Goal: Task Accomplishment & Management: Manage account settings

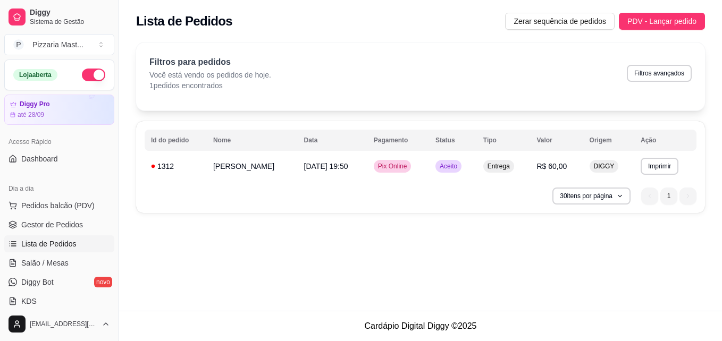
scroll to position [25, 0]
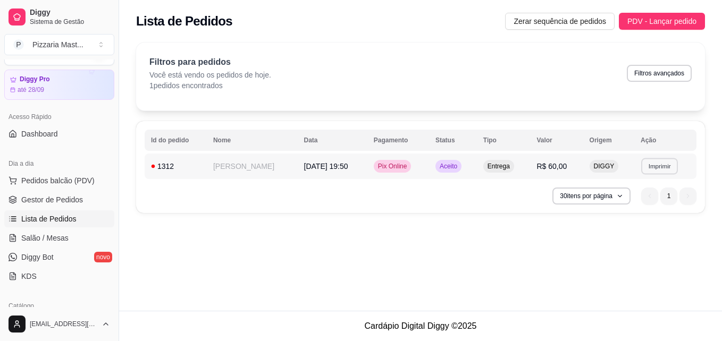
click at [653, 166] on button "Imprimir" at bounding box center [659, 166] width 37 height 16
click at [636, 203] on button "impressora" at bounding box center [642, 203] width 74 height 16
click at [652, 163] on button "Imprimir" at bounding box center [659, 166] width 37 height 16
click at [662, 165] on button "Imprimir" at bounding box center [659, 166] width 37 height 16
click at [638, 205] on button "impressora" at bounding box center [642, 203] width 74 height 16
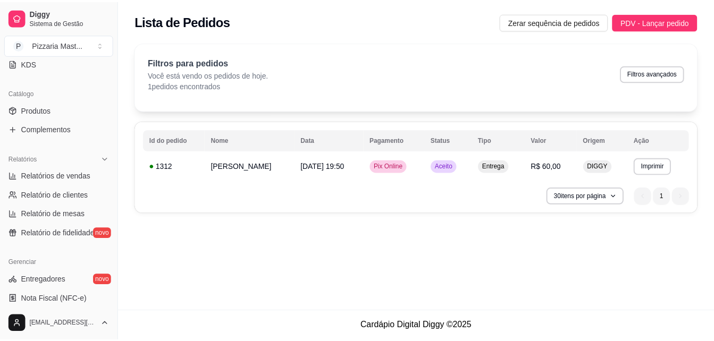
scroll to position [244, 0]
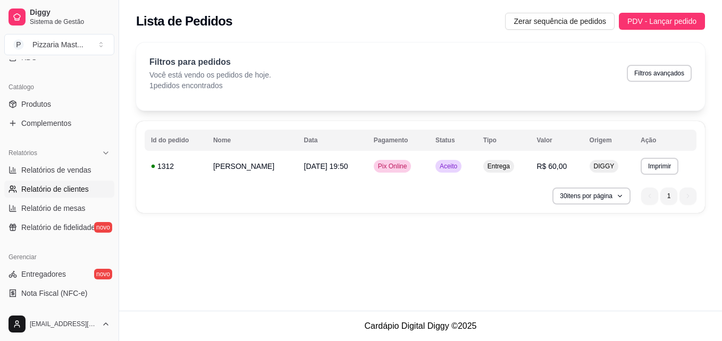
click at [59, 191] on span "Relatório de clientes" at bounding box center [55, 189] width 68 height 11
select select "30"
select select "HIGHEST_TOTAL_SPENT_WITH_ORDERS"
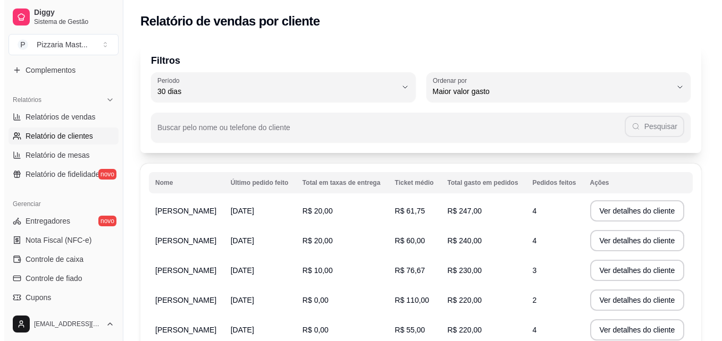
scroll to position [271, 0]
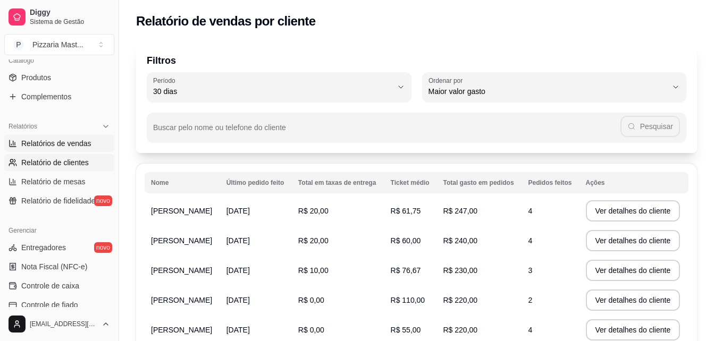
click at [50, 149] on link "Relatórios de vendas" at bounding box center [59, 143] width 110 height 17
select select "ALL"
select select "0"
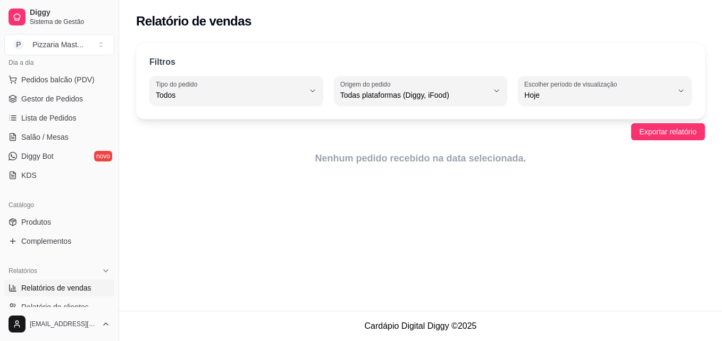
scroll to position [125, 0]
click at [55, 123] on span "Lista de Pedidos" at bounding box center [48, 118] width 55 height 11
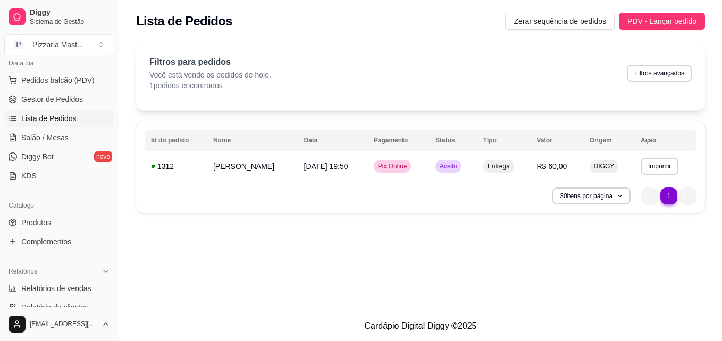
click at [329, 180] on div "**********" at bounding box center [420, 167] width 569 height 92
click at [346, 169] on span "[DATE] 19:50" at bounding box center [326, 166] width 44 height 9
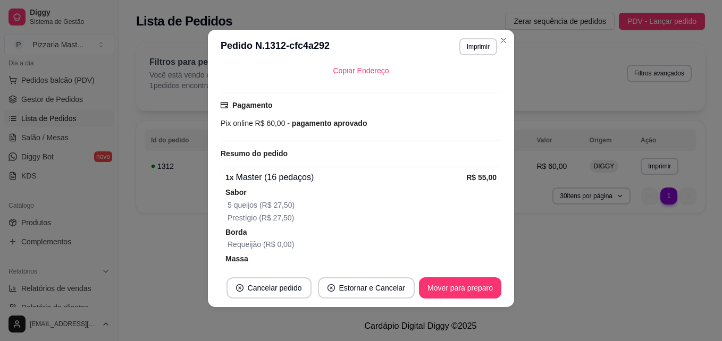
scroll to position [256, 0]
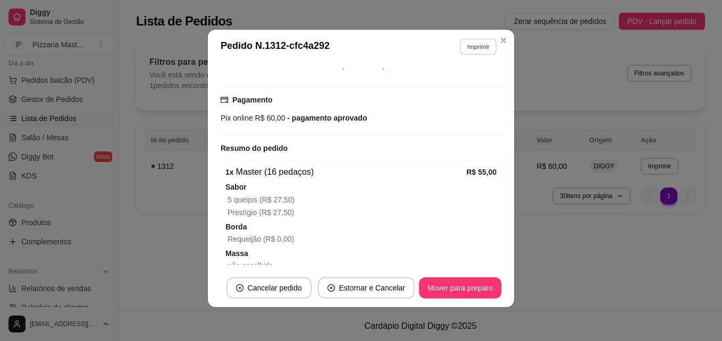
click at [476, 43] on button "Imprimir" at bounding box center [478, 46] width 37 height 16
click at [456, 85] on button "impressora" at bounding box center [455, 84] width 74 height 16
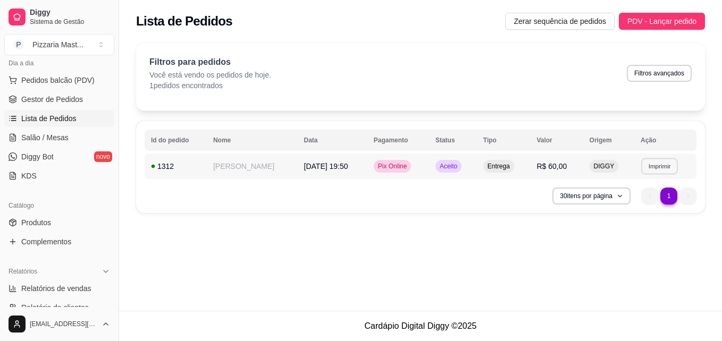
click at [650, 165] on button "Imprimir" at bounding box center [659, 166] width 37 height 16
click at [626, 205] on button "impressora" at bounding box center [642, 203] width 74 height 16
click at [389, 250] on div "**********" at bounding box center [420, 155] width 603 height 311
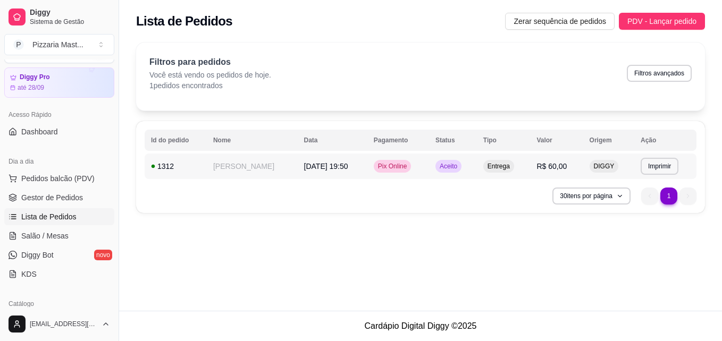
scroll to position [27, 0]
click at [58, 178] on span "Pedidos balcão (PDV)" at bounding box center [57, 179] width 73 height 11
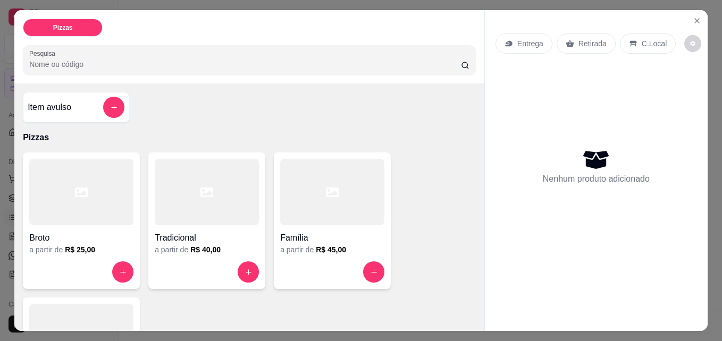
scroll to position [112, 0]
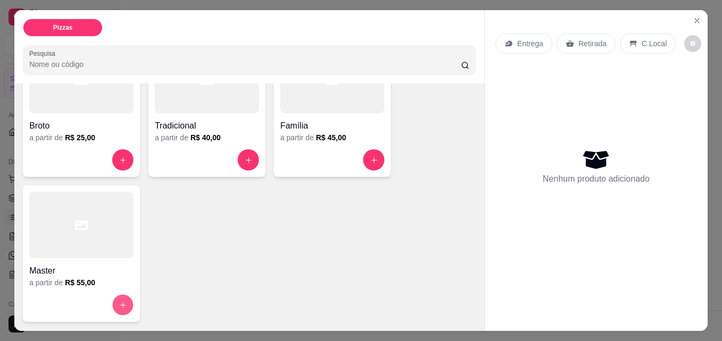
click at [114, 302] on button "increase-product-quantity" at bounding box center [123, 305] width 21 height 21
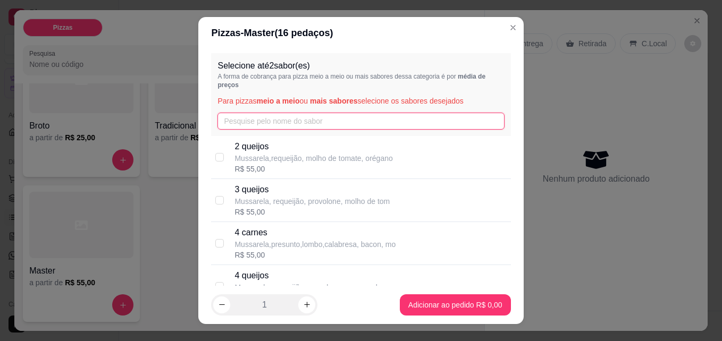
click at [236, 122] on input "text" at bounding box center [360, 121] width 287 height 17
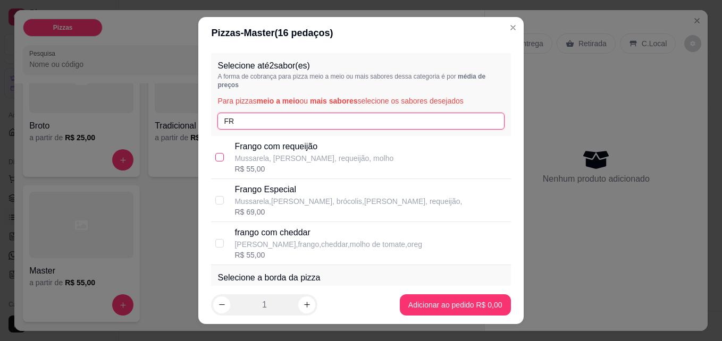
type input "FR"
click at [215, 155] on input "checkbox" at bounding box center [219, 157] width 9 height 9
checkbox input "true"
click at [236, 118] on input "FR" at bounding box center [360, 121] width 287 height 17
type input "F"
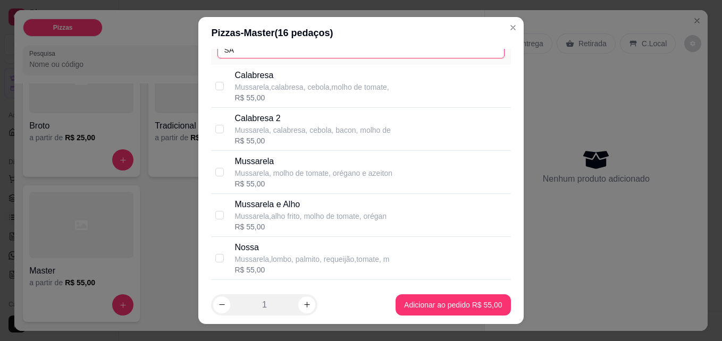
scroll to position [22, 0]
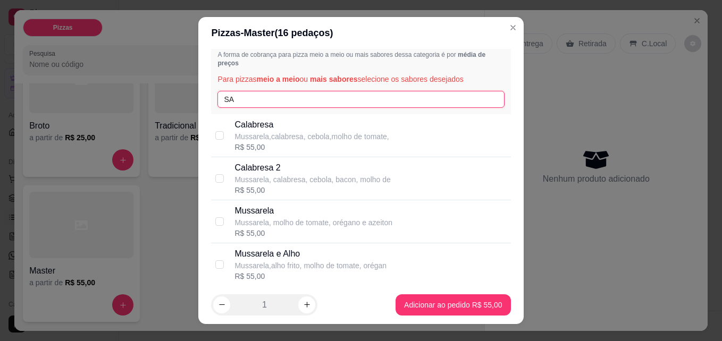
click at [238, 94] on input "SA" at bounding box center [360, 99] width 287 height 17
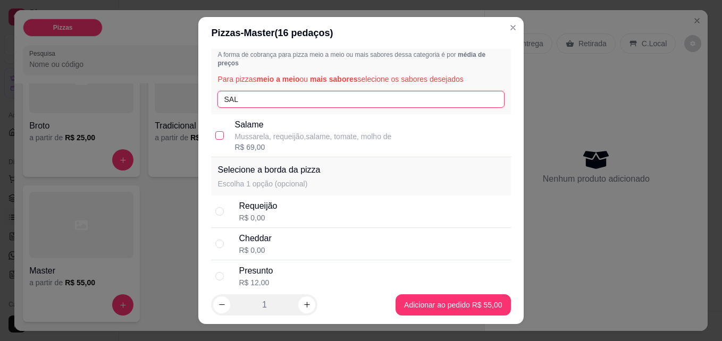
type input "SAL"
click at [215, 135] on input "checkbox" at bounding box center [219, 135] width 9 height 9
checkbox input "true"
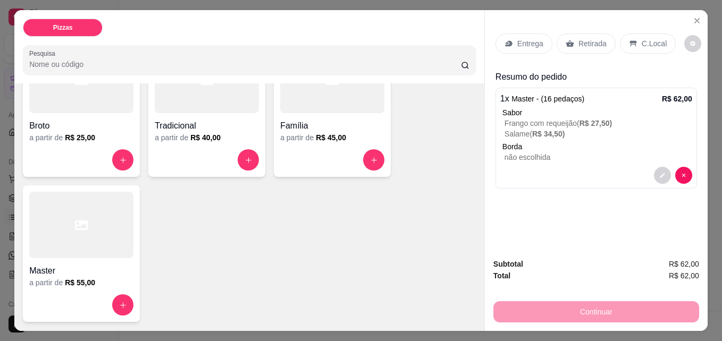
click at [579, 43] on p "Retirada" at bounding box center [593, 43] width 28 height 11
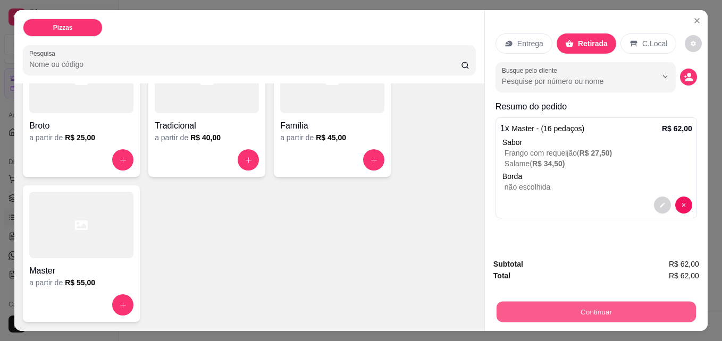
click at [516, 312] on button "Continuar" at bounding box center [596, 312] width 199 height 21
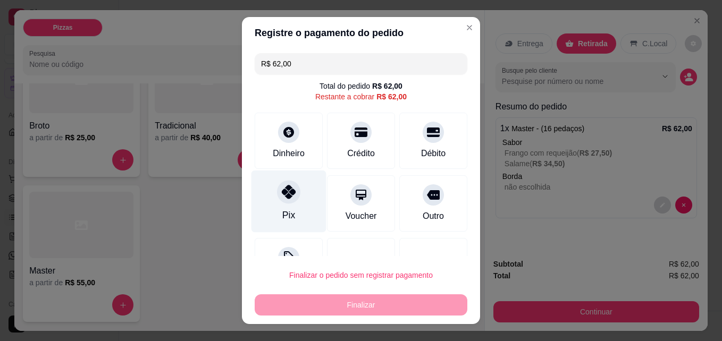
click at [286, 206] on div "Pix" at bounding box center [289, 202] width 75 height 62
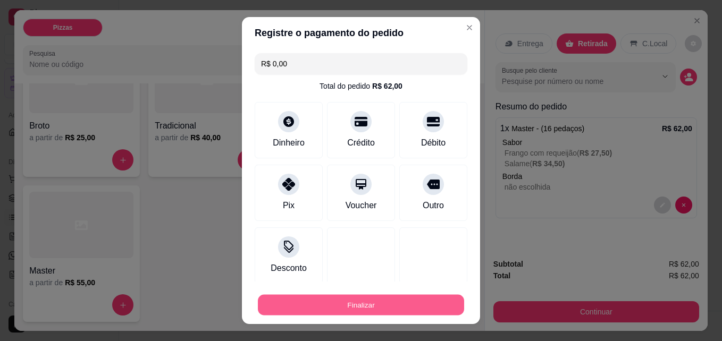
click at [305, 299] on button "Finalizar" at bounding box center [361, 305] width 206 height 21
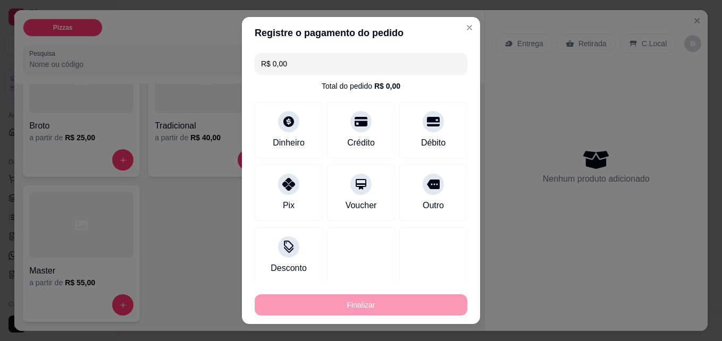
type input "-R$ 62,00"
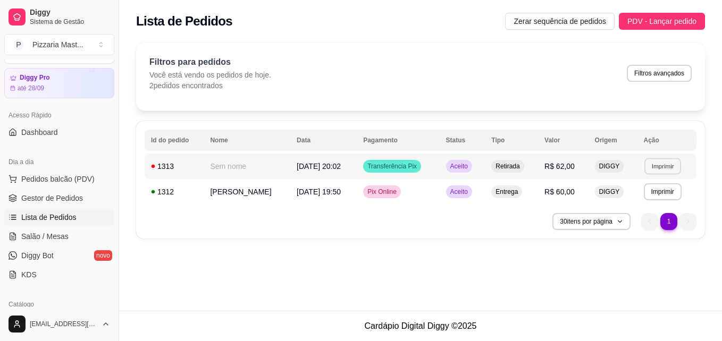
click at [653, 163] on button "Imprimir" at bounding box center [663, 166] width 37 height 16
click at [641, 202] on button "impressora" at bounding box center [644, 203] width 74 height 16
click at [668, 192] on button "Imprimir" at bounding box center [663, 191] width 37 height 16
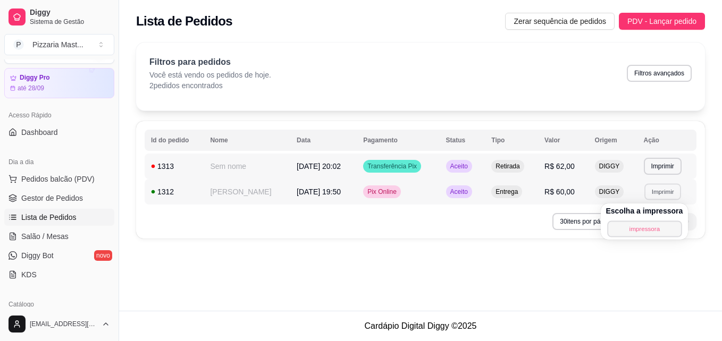
click at [633, 231] on button "impressora" at bounding box center [644, 229] width 74 height 16
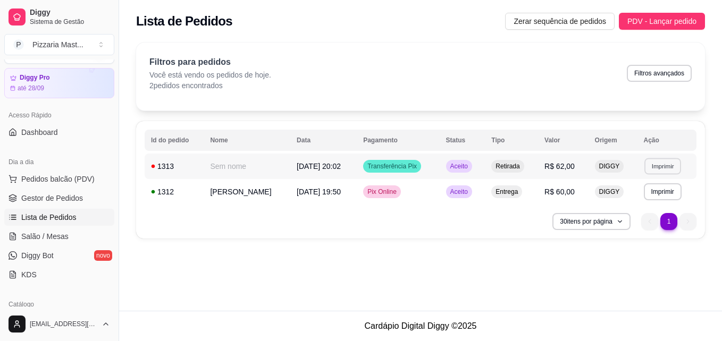
click at [662, 162] on button "Imprimir" at bounding box center [663, 166] width 37 height 16
click at [656, 169] on button "Imprimir" at bounding box center [663, 166] width 37 height 16
click at [637, 200] on button "impressora" at bounding box center [644, 203] width 74 height 16
click at [469, 168] on span "Aceito" at bounding box center [459, 166] width 22 height 9
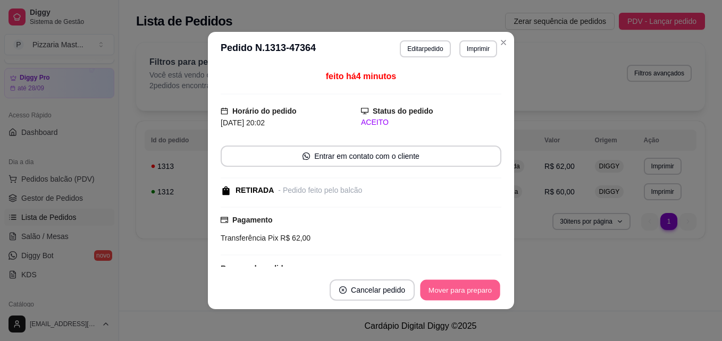
click at [448, 288] on button "Mover para preparo" at bounding box center [460, 290] width 80 height 21
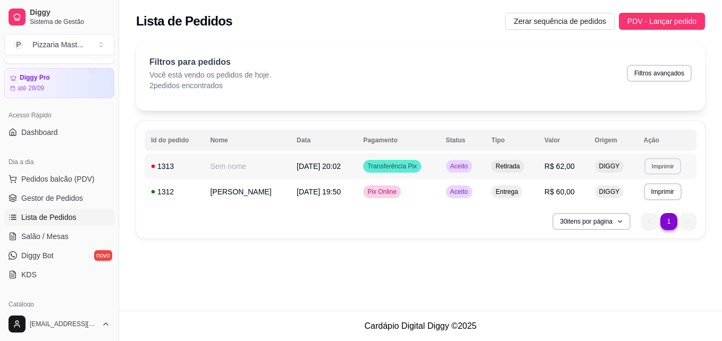
click at [660, 164] on button "Imprimir" at bounding box center [663, 166] width 37 height 16
click at [643, 197] on button "impressora" at bounding box center [644, 203] width 74 height 16
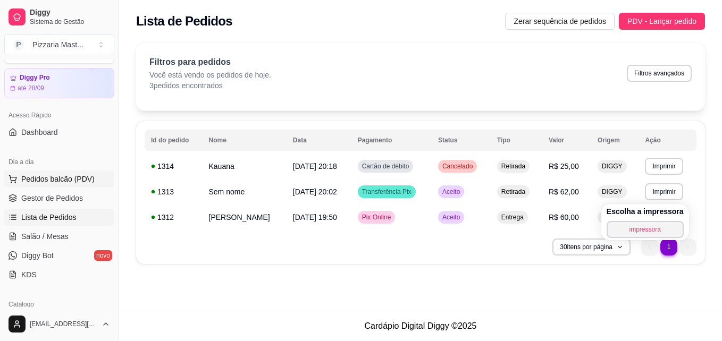
click at [37, 177] on span "Pedidos balcão (PDV)" at bounding box center [57, 179] width 73 height 11
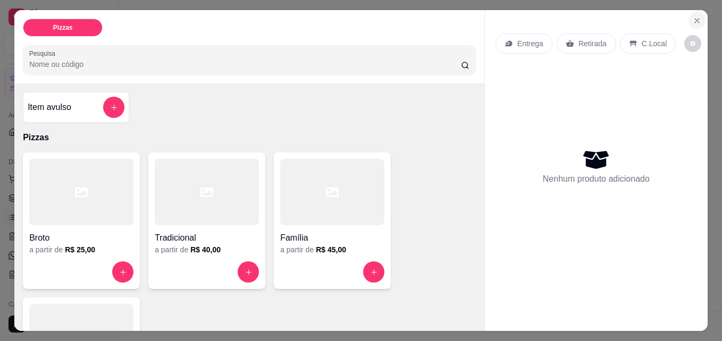
click at [693, 19] on icon "Close" at bounding box center [697, 20] width 9 height 9
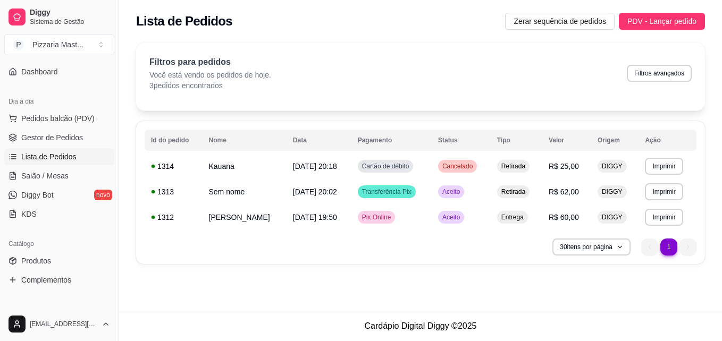
scroll to position [87, 0]
click at [60, 150] on link "Lista de Pedidos" at bounding box center [59, 157] width 110 height 17
click at [256, 218] on td "[PERSON_NAME]" at bounding box center [245, 218] width 84 height 26
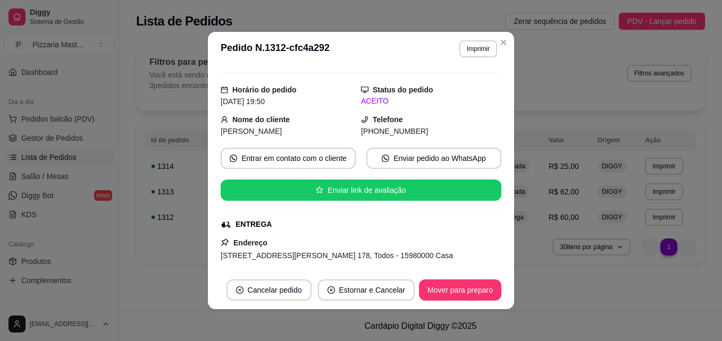
scroll to position [18, 0]
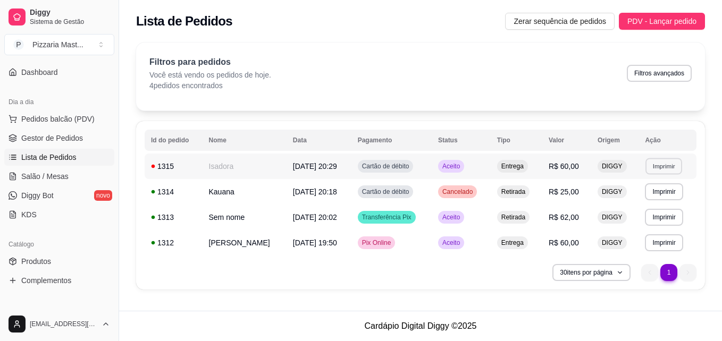
click at [659, 166] on button "Imprimir" at bounding box center [664, 166] width 37 height 16
click at [651, 200] on button "impressora" at bounding box center [646, 203] width 74 height 16
click at [566, 192] on span "R$ 25,00" at bounding box center [564, 192] width 30 height 9
click at [307, 170] on span "[DATE] 20:29" at bounding box center [315, 166] width 44 height 9
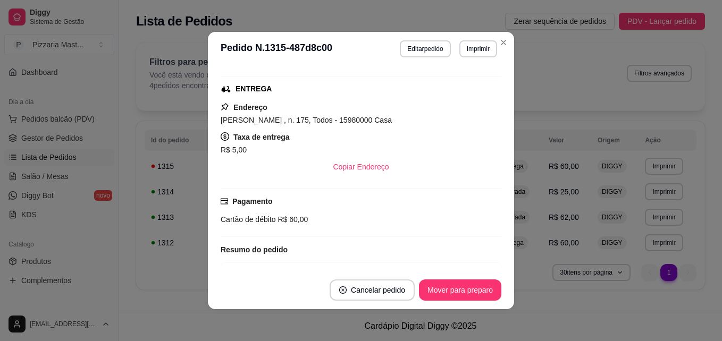
scroll to position [162, 0]
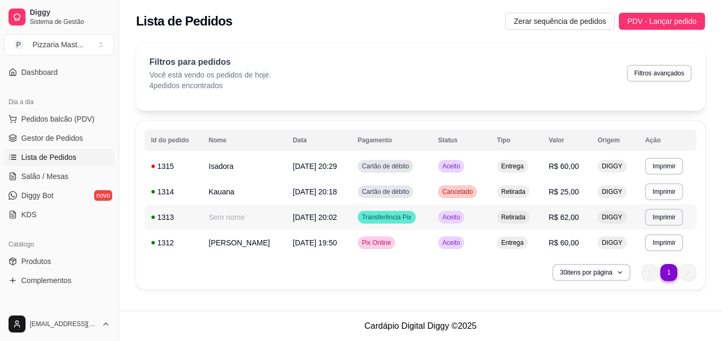
click at [282, 221] on td "Sem nome" at bounding box center [245, 218] width 84 height 26
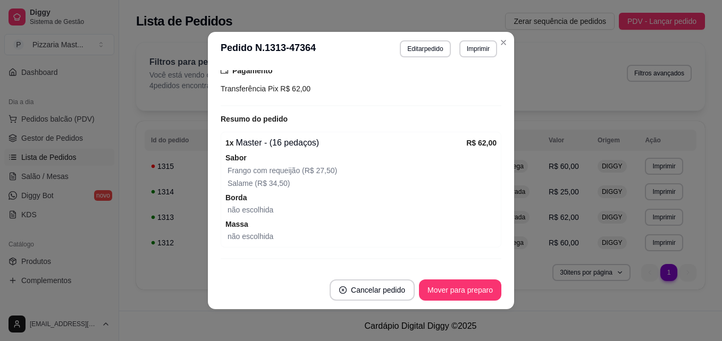
scroll to position [156, 0]
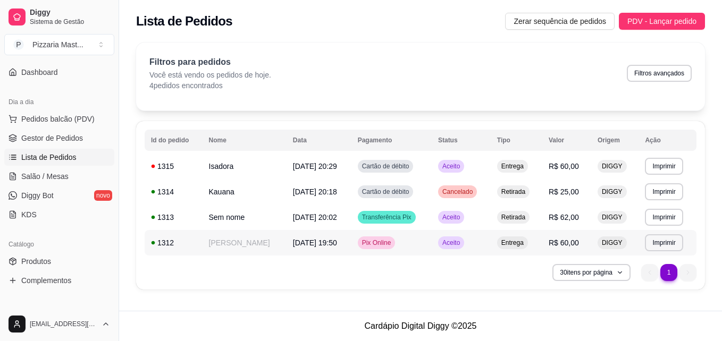
click at [294, 246] on span "[DATE] 19:50" at bounding box center [315, 243] width 44 height 9
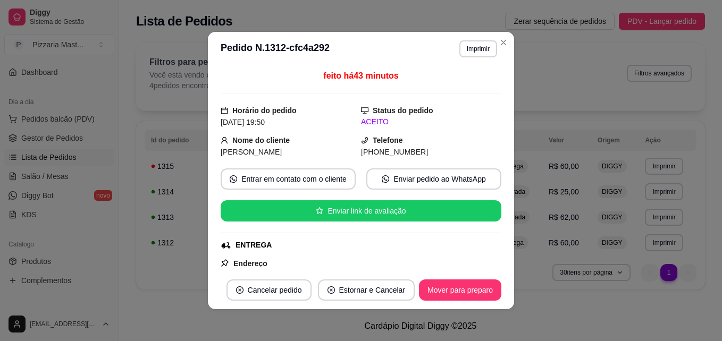
scroll to position [0, 0]
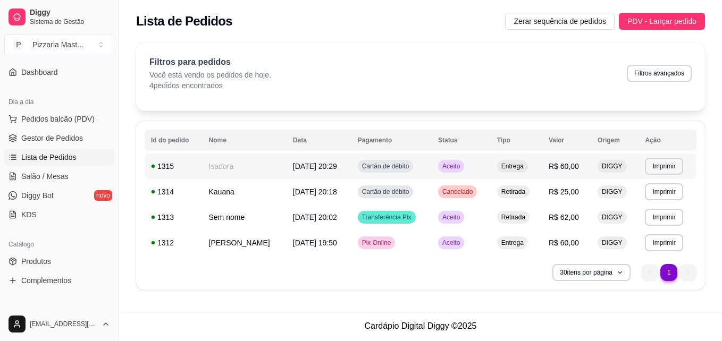
click at [244, 172] on td "Isadora" at bounding box center [245, 167] width 84 height 26
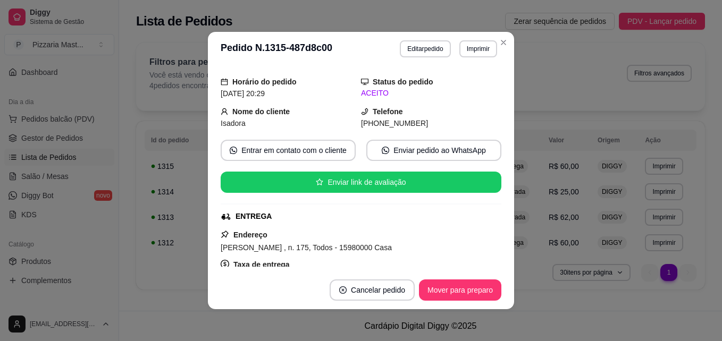
scroll to position [28, 0]
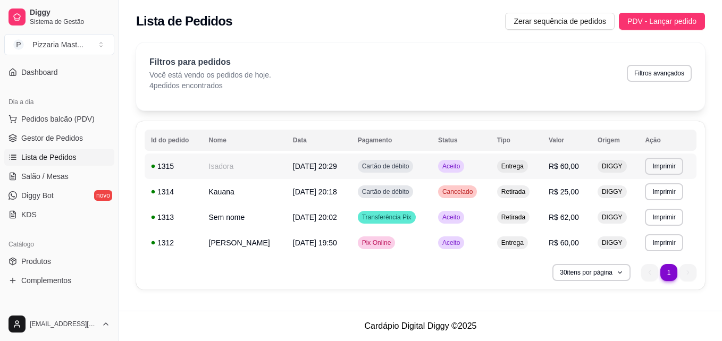
click at [219, 168] on td "Isadora" at bounding box center [245, 167] width 84 height 26
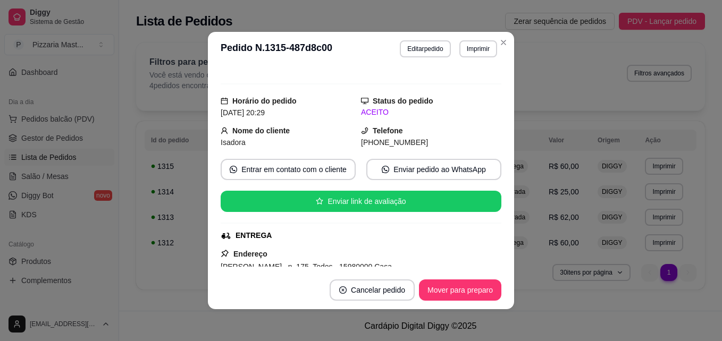
scroll to position [0, 0]
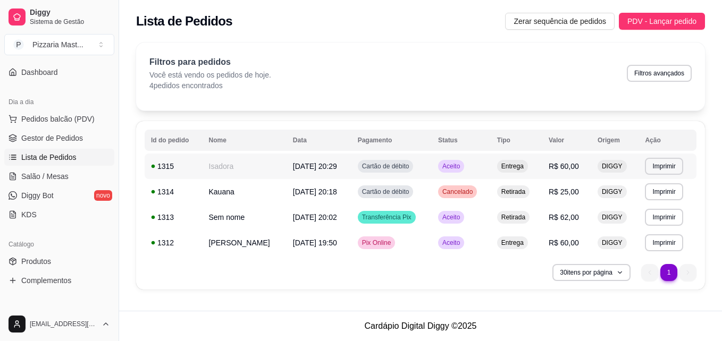
click at [213, 173] on td "Isadora" at bounding box center [245, 167] width 84 height 26
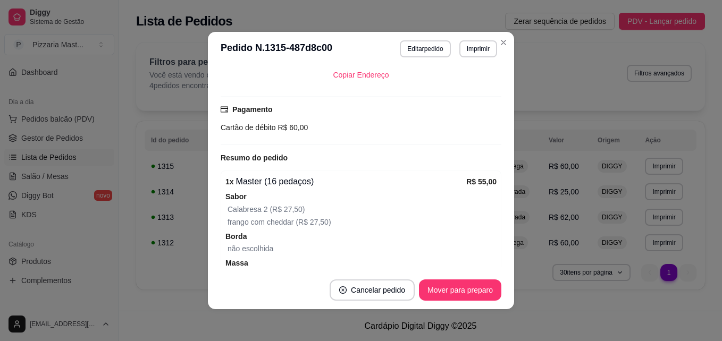
scroll to position [250, 0]
click at [246, 175] on div "1 x Master (16 pedaços)" at bounding box center [345, 180] width 241 height 13
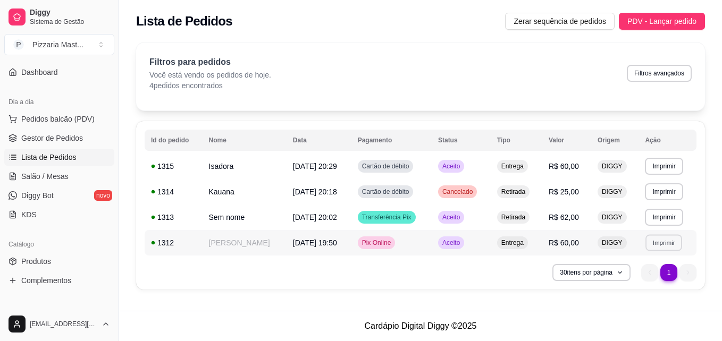
click at [662, 239] on button "Imprimir" at bounding box center [664, 243] width 37 height 16
click at [250, 164] on td "Isadora" at bounding box center [245, 167] width 84 height 26
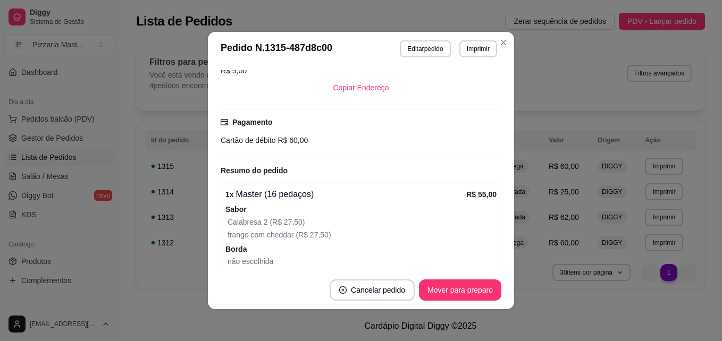
scroll to position [225, 0]
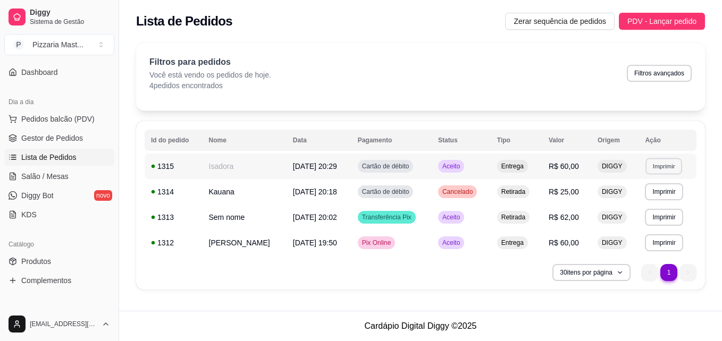
click at [658, 170] on button "Imprimir" at bounding box center [664, 166] width 37 height 16
click at [654, 199] on button "impressora" at bounding box center [646, 203] width 74 height 16
click at [287, 169] on td "[DATE] 20:29" at bounding box center [319, 167] width 65 height 26
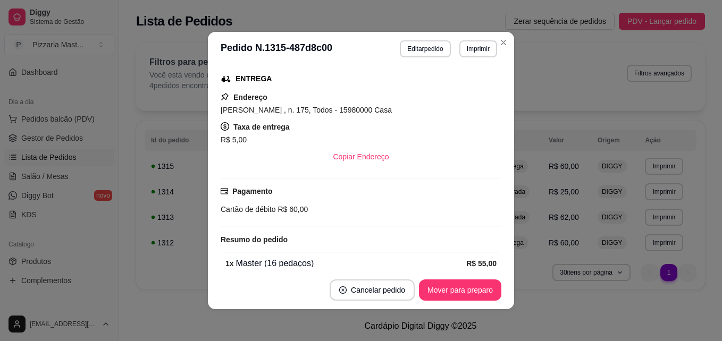
scroll to position [166, 0]
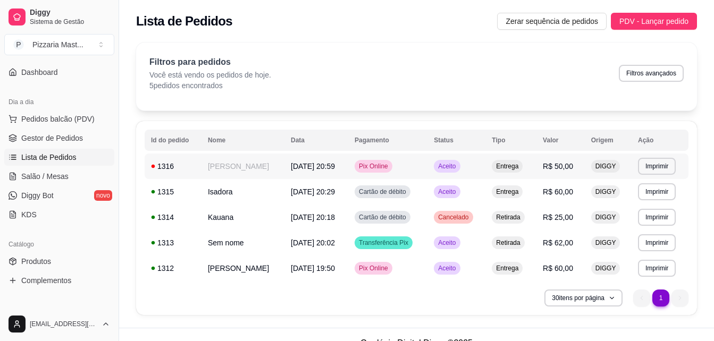
click at [248, 174] on td "[PERSON_NAME]" at bounding box center [243, 167] width 83 height 26
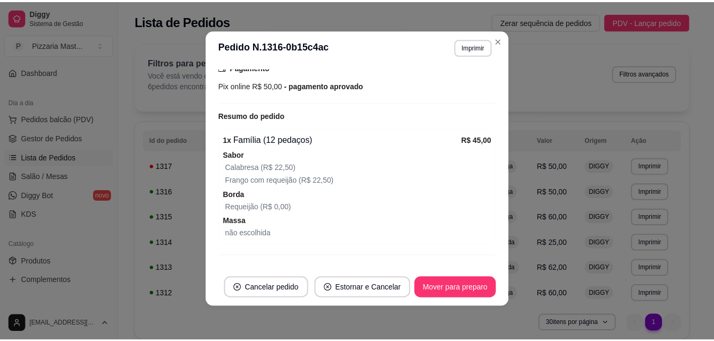
scroll to position [310, 0]
